Goal: Book appointment/travel/reservation

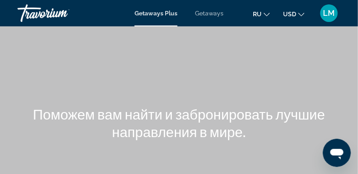
click at [293, 15] on span "USD" at bounding box center [289, 14] width 13 height 7
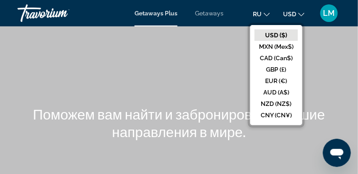
click at [200, 49] on div "Main content" at bounding box center [179, 105] width 358 height 211
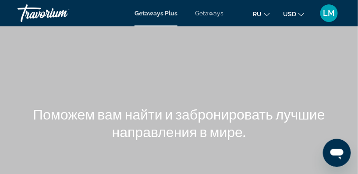
click at [161, 14] on span "Getaways Plus" at bounding box center [156, 13] width 43 height 7
click at [156, 11] on span "Getaways Plus" at bounding box center [156, 13] width 43 height 7
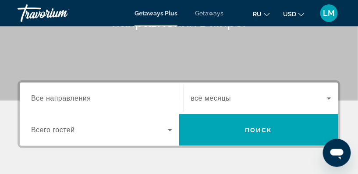
scroll to position [111, 0]
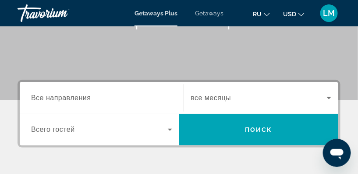
click at [37, 98] on span "Все направления" at bounding box center [61, 97] width 60 height 7
click at [37, 98] on input "Destination Все направления" at bounding box center [101, 98] width 141 height 11
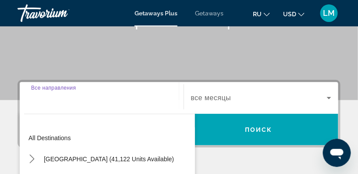
scroll to position [161, 0]
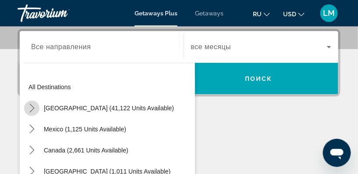
click at [32, 107] on icon "Toggle United States (41,122 units available) submenu" at bounding box center [32, 108] width 9 height 9
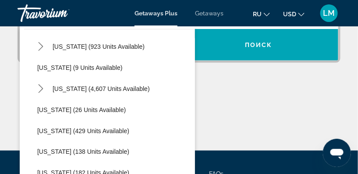
scroll to position [105, 0]
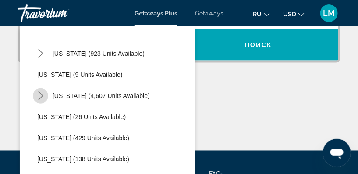
click at [42, 93] on icon "Toggle Florida (4,607 units available) submenu" at bounding box center [40, 95] width 9 height 9
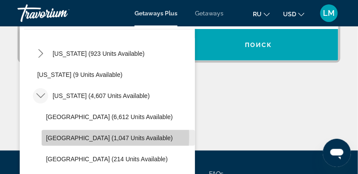
click at [80, 136] on span "[GEOGRAPHIC_DATA] (1,047 units available)" at bounding box center [109, 137] width 127 height 7
type input "**********"
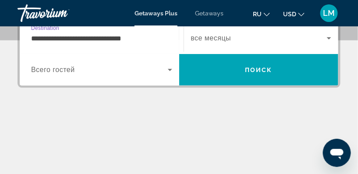
scroll to position [161, 0]
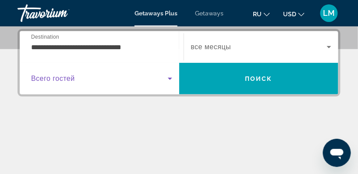
click at [170, 79] on icon "Search widget" at bounding box center [170, 79] width 4 height 2
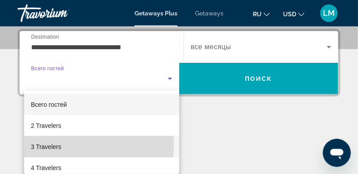
click at [47, 144] on span "3 Travelers" at bounding box center [46, 146] width 30 height 11
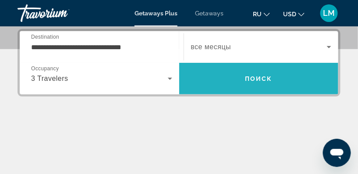
click at [253, 78] on span "Поиск" at bounding box center [259, 78] width 28 height 7
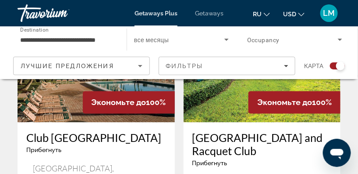
scroll to position [962, 0]
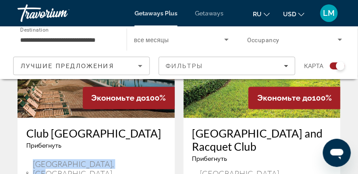
drag, startPoint x: 138, startPoint y: 114, endPoint x: 131, endPoint y: 136, distance: 22.5
click at [131, 136] on div "Club [GEOGRAPHIC_DATA] Прибегнуть - Это курорт только для взрослых [GEOGRAPHIC_…" at bounding box center [96, 158] width 157 height 81
click at [120, 142] on div "Прибегнуть - Это курорт только для взрослых" at bounding box center [96, 145] width 140 height 7
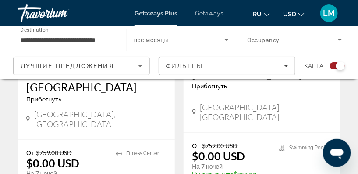
scroll to position [2039, 0]
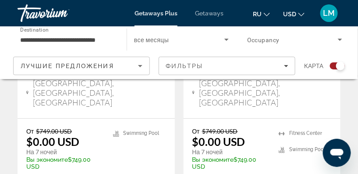
scroll to position [399, 0]
